Goal: Task Accomplishment & Management: Manage account settings

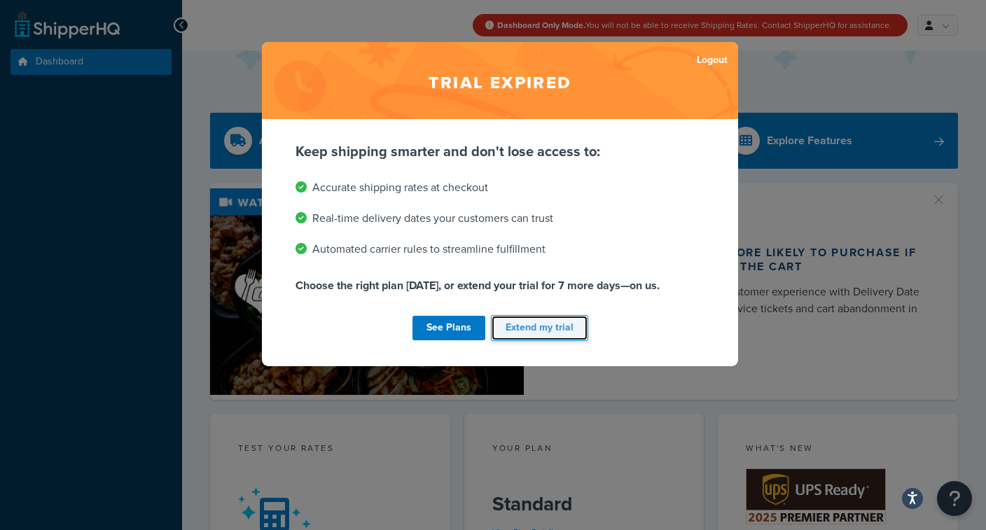
click at [546, 331] on button "Extend my trial" at bounding box center [539, 328] width 97 height 26
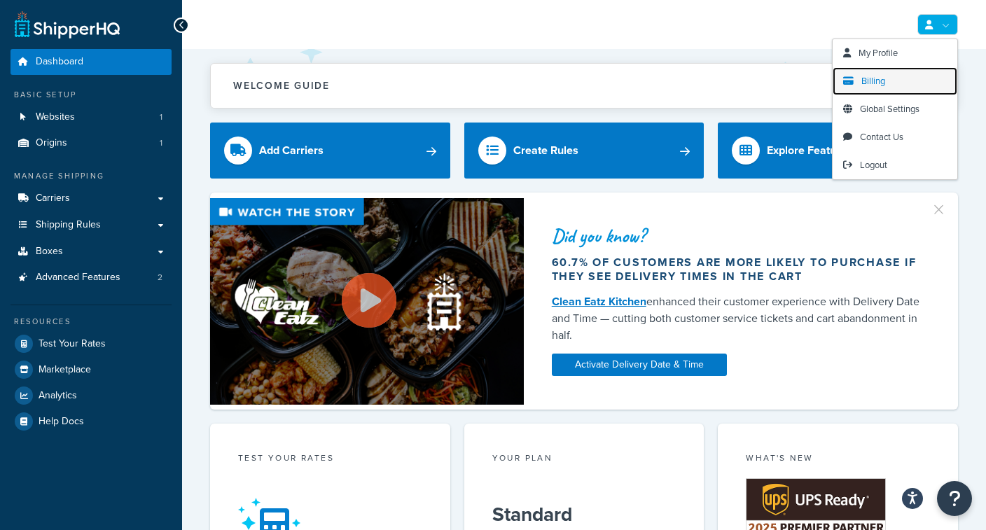
click at [880, 85] on span "Billing" at bounding box center [873, 80] width 24 height 13
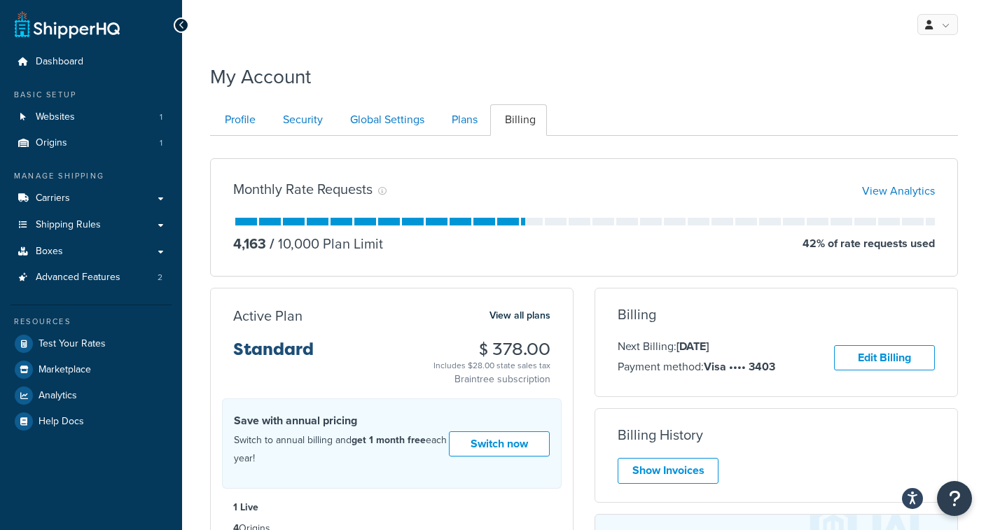
click at [518, 34] on div "My Profile Billing Global Settings Contact Us Logout" at bounding box center [584, 24] width 804 height 49
click at [60, 121] on span "Websites" at bounding box center [55, 117] width 39 height 12
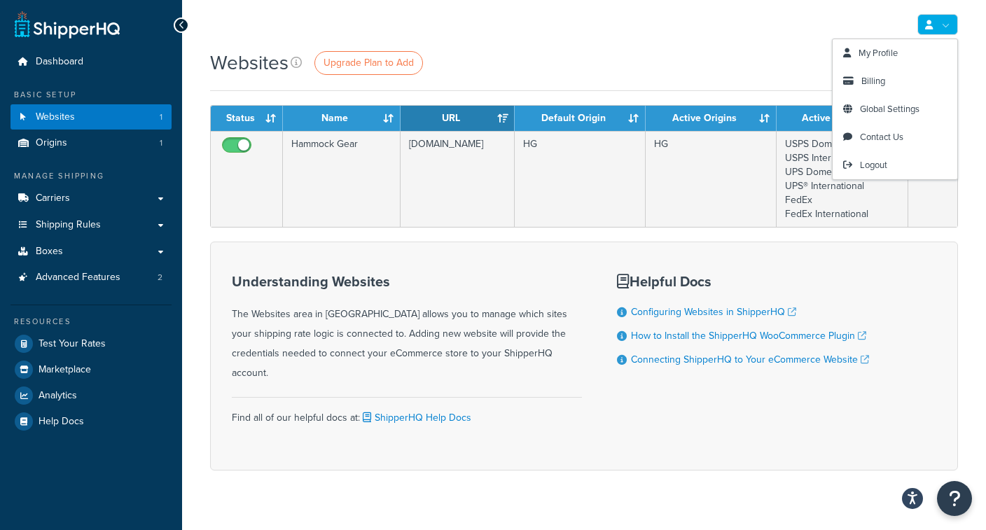
scroll to position [2, 0]
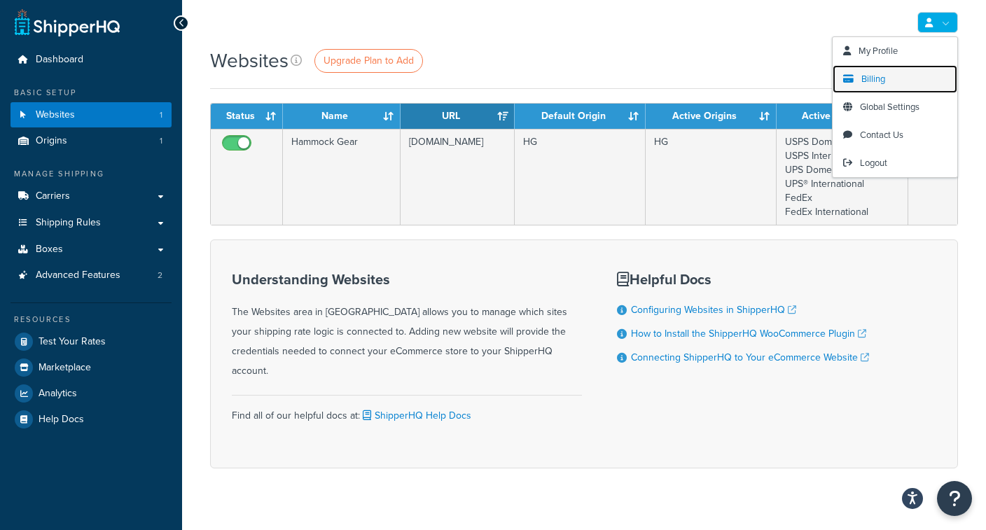
click at [877, 77] on span "Billing" at bounding box center [873, 78] width 24 height 13
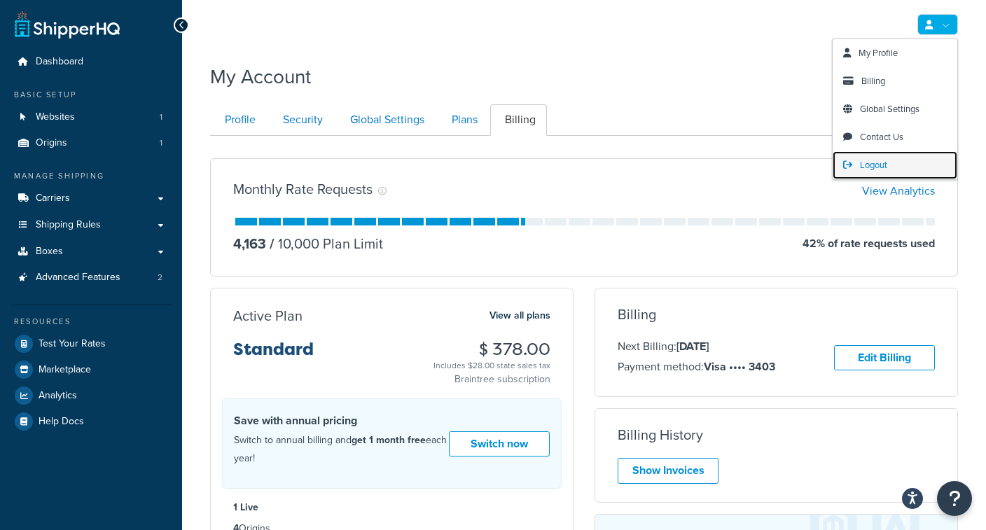
click at [862, 165] on span "Logout" at bounding box center [873, 164] width 27 height 13
